Goal: Information Seeking & Learning: Understand process/instructions

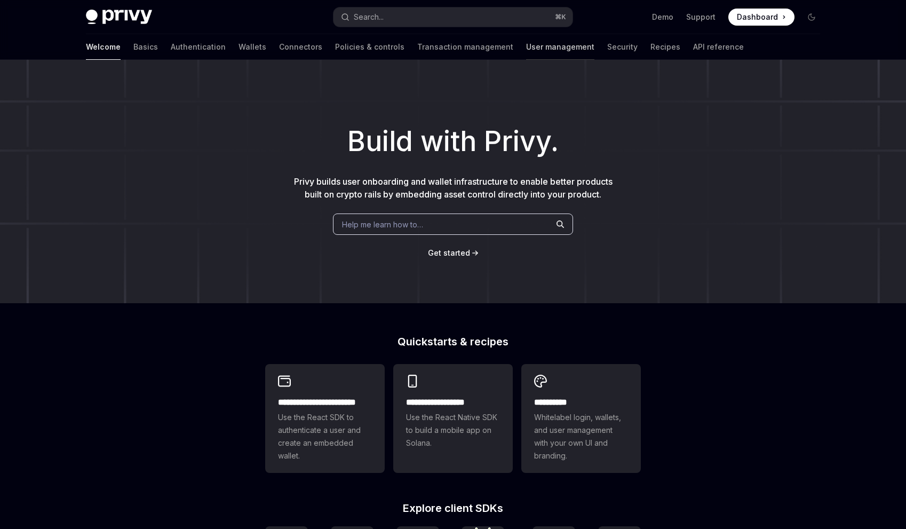
click at [526, 49] on link "User management" at bounding box center [560, 47] width 68 height 26
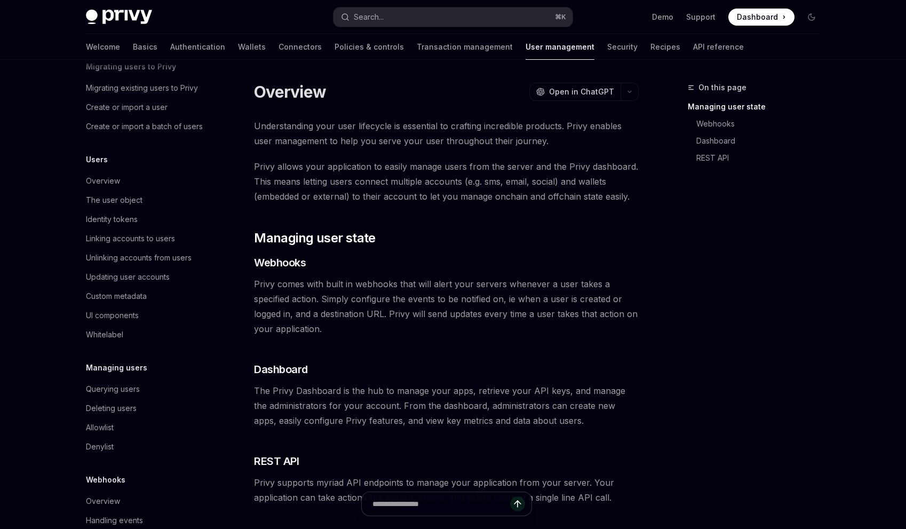
scroll to position [57, 0]
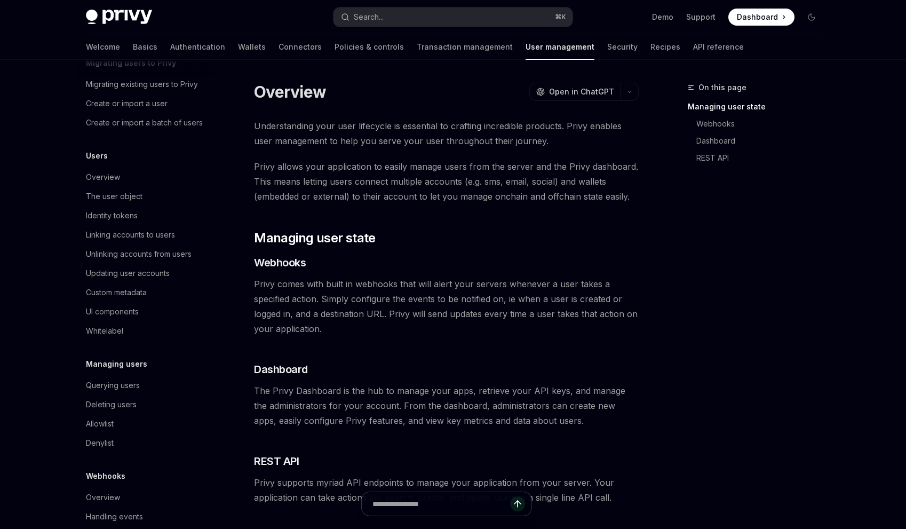
click at [164, 209] on div "Identity tokens" at bounding box center [147, 215] width 122 height 13
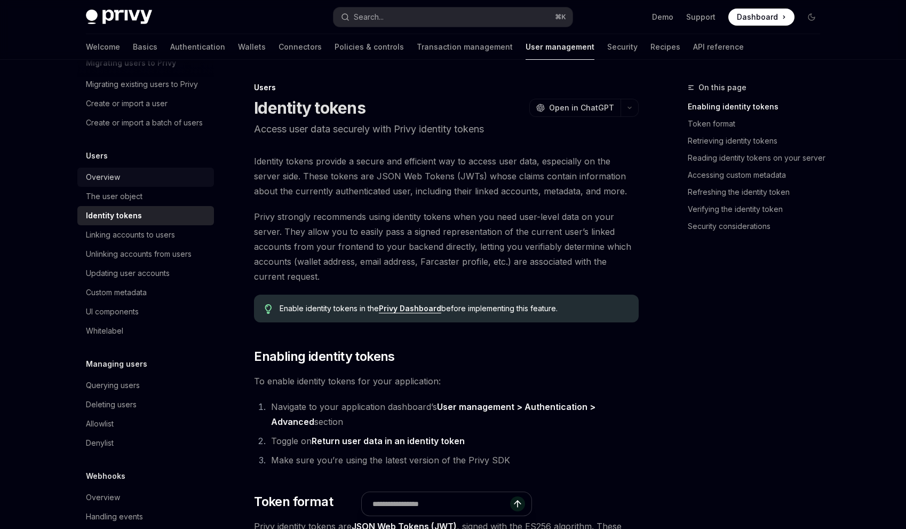
click at [159, 179] on div "Overview" at bounding box center [147, 177] width 122 height 13
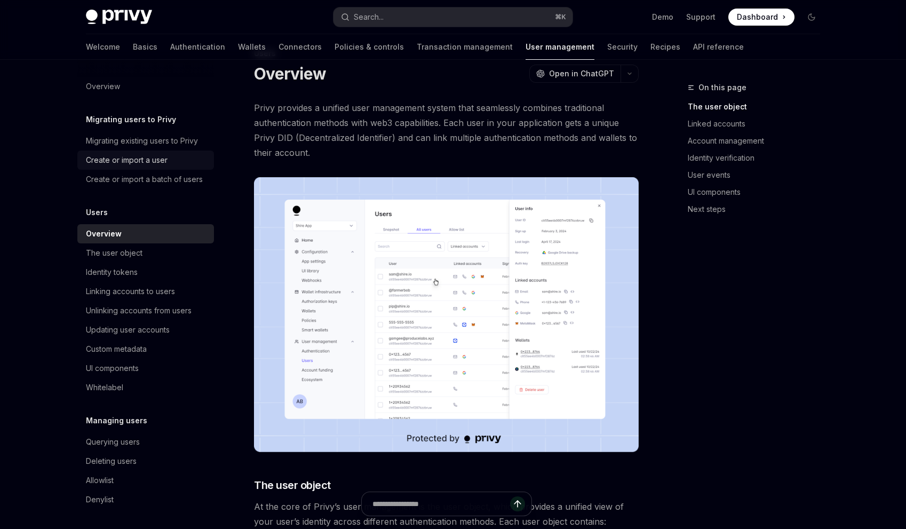
click at [154, 157] on div "Create or import a user" at bounding box center [127, 160] width 82 height 13
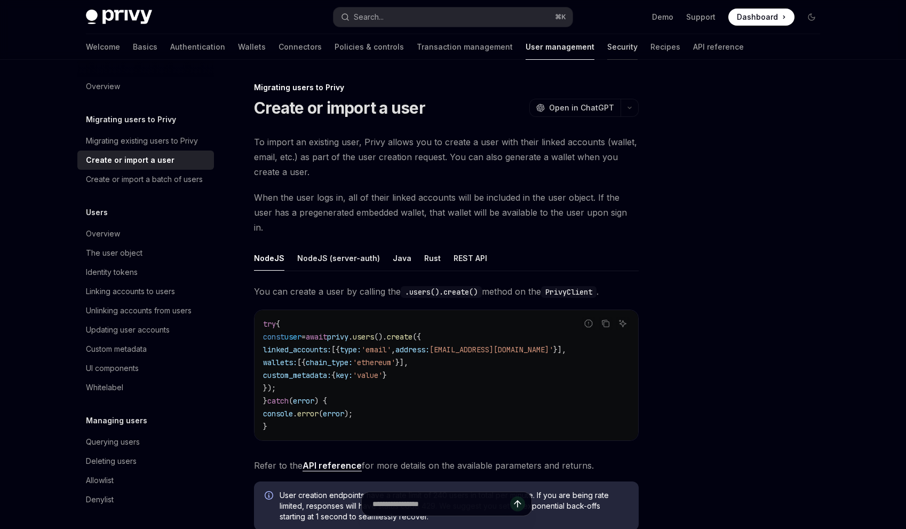
click at [607, 51] on link "Security" at bounding box center [622, 47] width 30 height 26
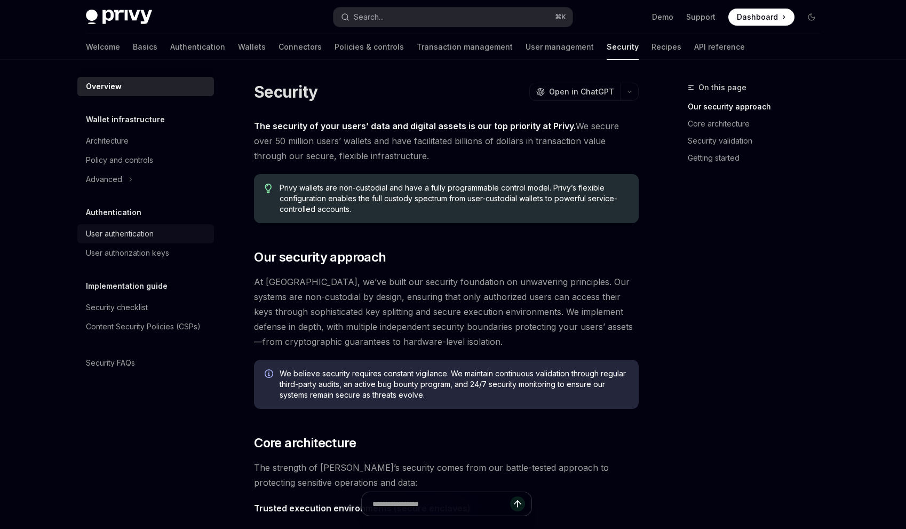
click at [175, 239] on div "User authentication" at bounding box center [147, 233] width 122 height 13
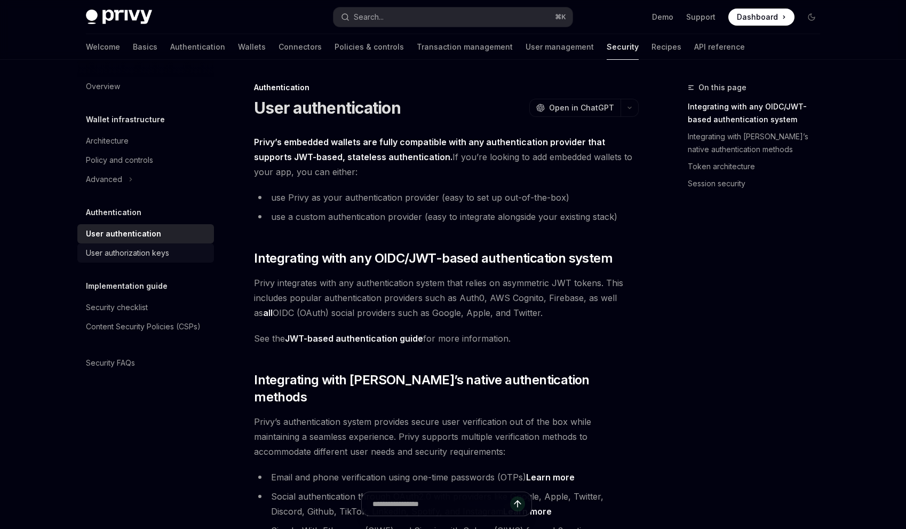
click at [186, 247] on div "User authorization keys" at bounding box center [147, 253] width 122 height 13
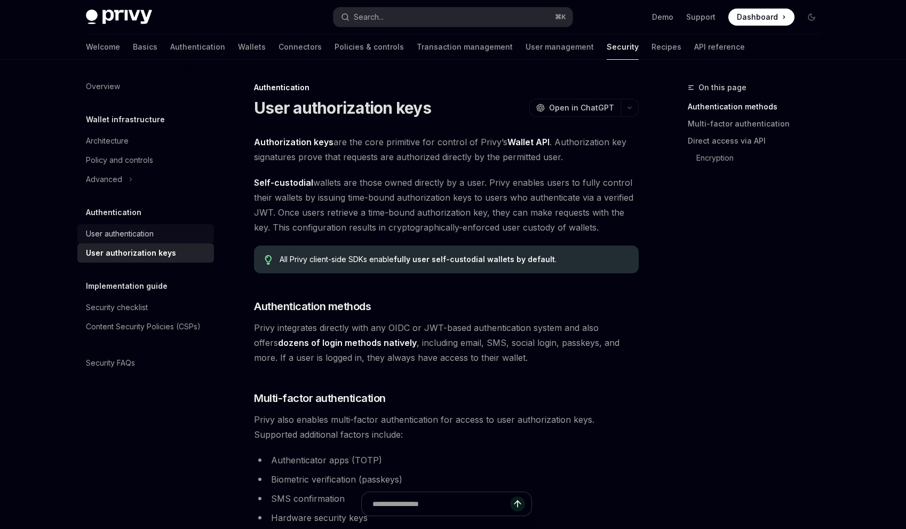
click at [141, 230] on div "User authentication" at bounding box center [120, 233] width 68 height 13
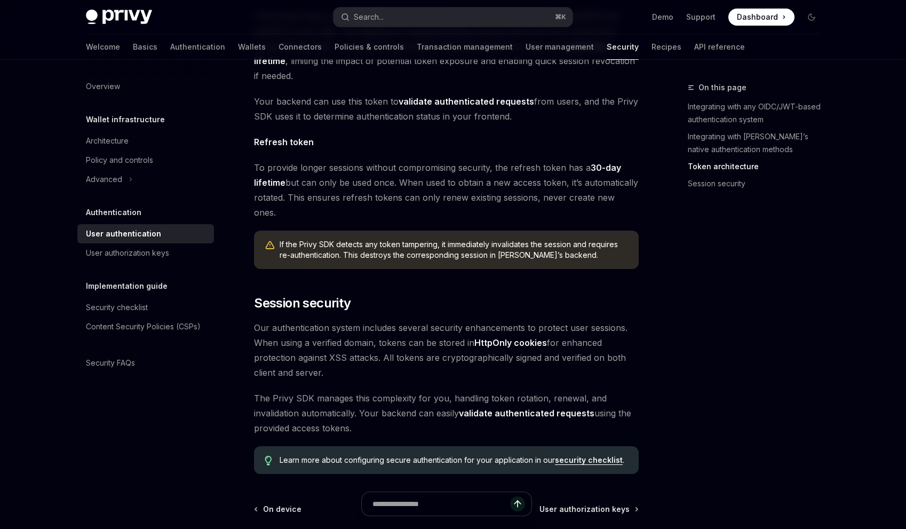
scroll to position [807, 0]
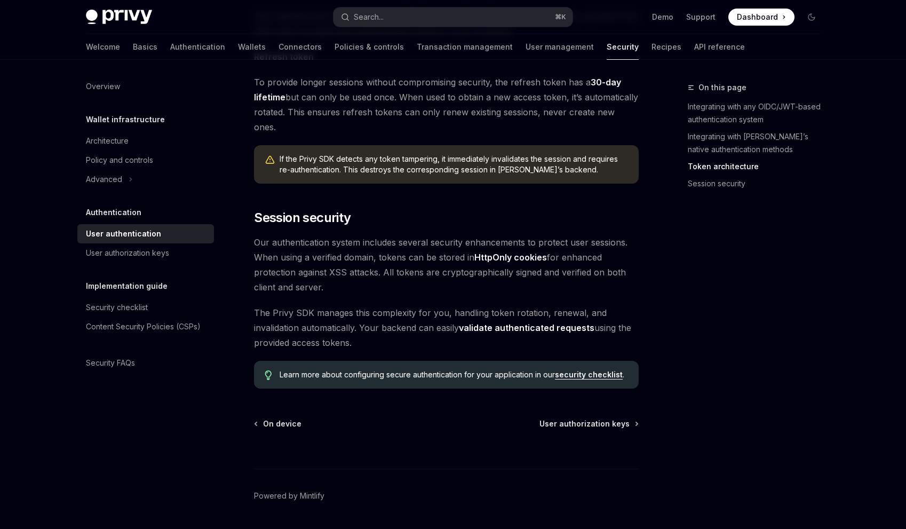
click at [510, 252] on strong "HttpOnly cookies" at bounding box center [511, 257] width 73 height 11
click at [491, 252] on strong "HttpOnly cookies" at bounding box center [511, 257] width 73 height 11
click at [540, 256] on span "Our authentication system includes several security enhancements to protect use…" at bounding box center [446, 265] width 385 height 60
click at [599, 370] on link "security checklist" at bounding box center [589, 375] width 68 height 10
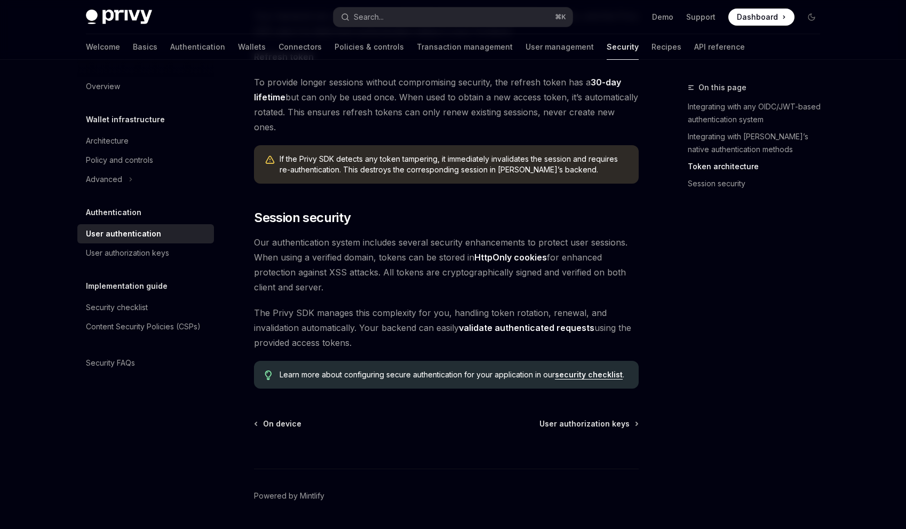
type textarea "*"
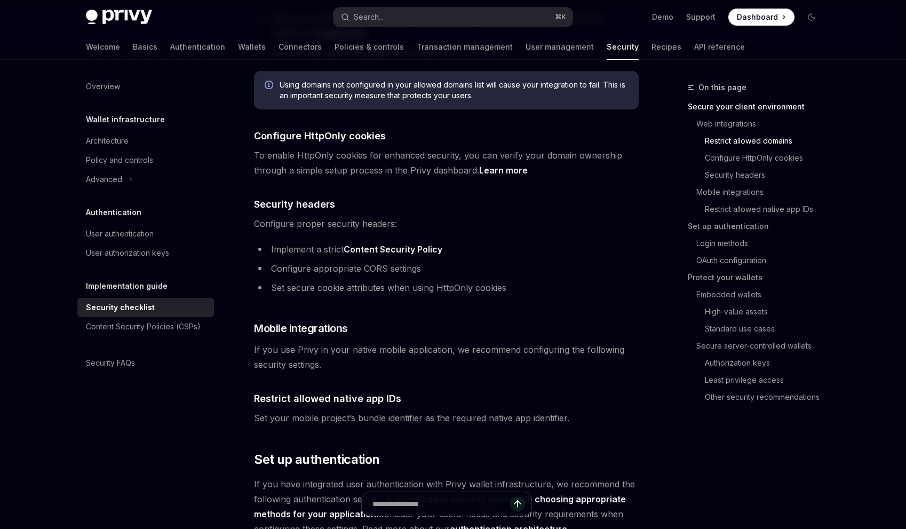
scroll to position [492, 0]
